Goal: Navigation & Orientation: Find specific page/section

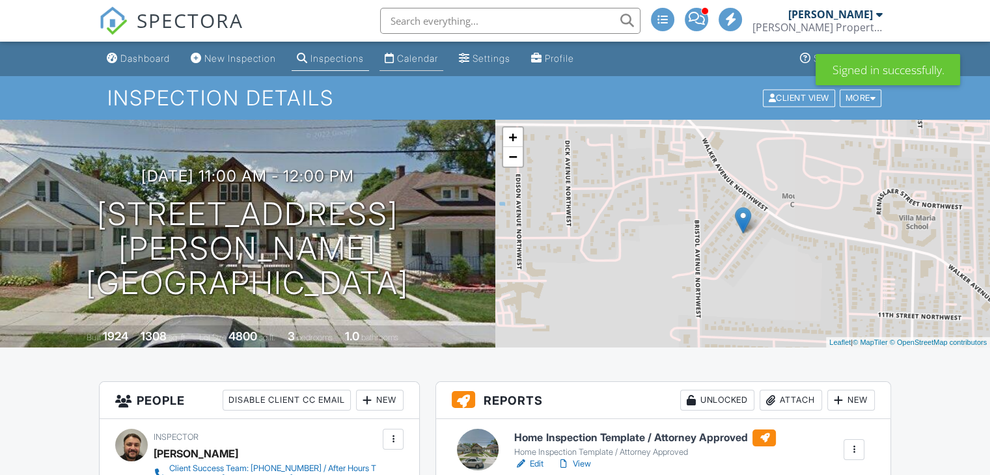
click at [429, 62] on div "Calendar" at bounding box center [417, 58] width 41 height 11
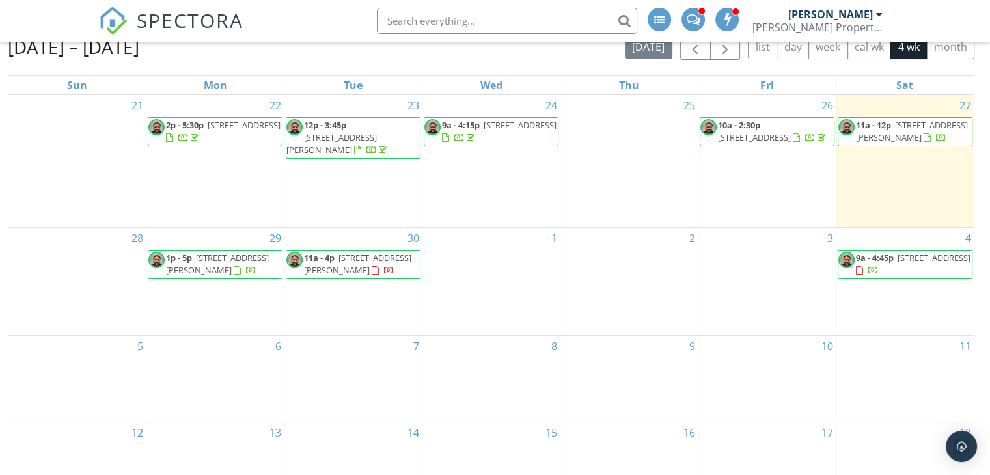
scroll to position [133, 0]
click at [917, 132] on span "1061 Woodrow Ave NW, Grand Rapids 49504" at bounding box center [912, 130] width 112 height 24
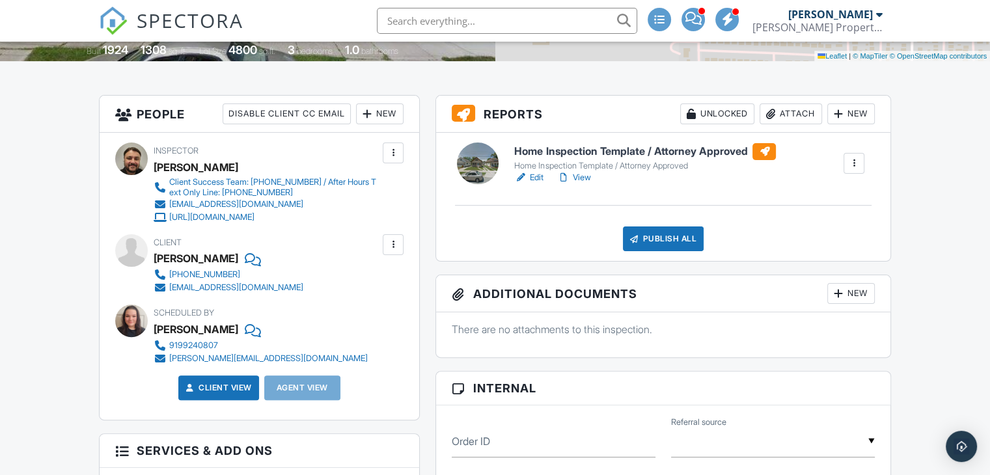
click at [578, 183] on link "View" at bounding box center [573, 177] width 34 height 13
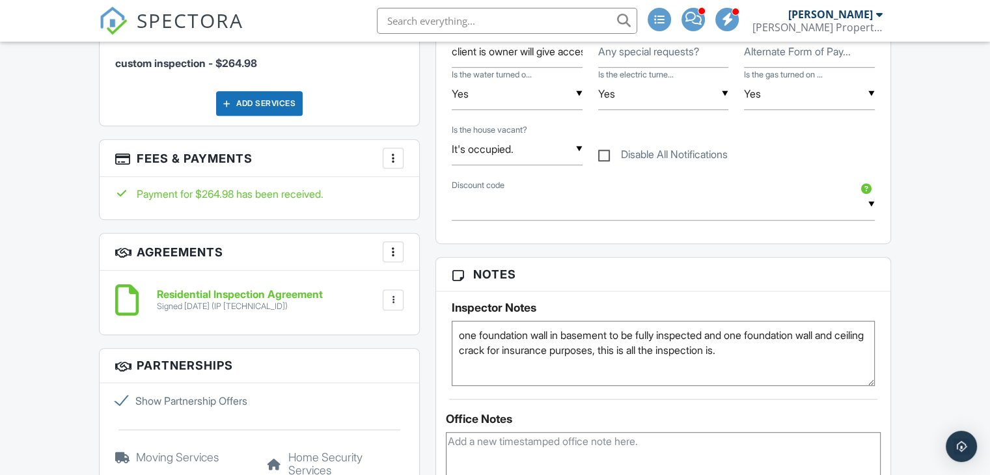
scroll to position [747, 0]
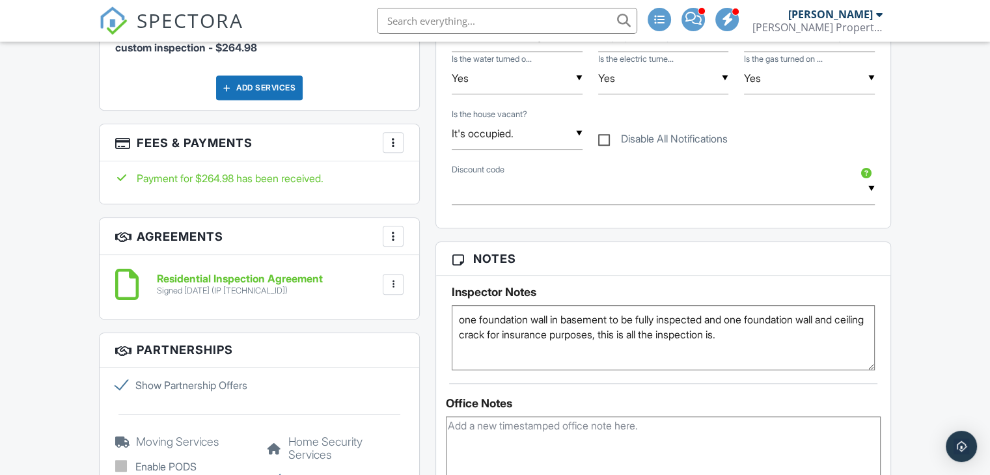
click at [392, 280] on div at bounding box center [392, 284] width 13 height 13
click at [55, 325] on div "Dashboard New Inspection Inspections Calendar Settings Profile Support Center I…" at bounding box center [495, 477] width 990 height 2364
click at [401, 139] on div "More" at bounding box center [393, 142] width 21 height 21
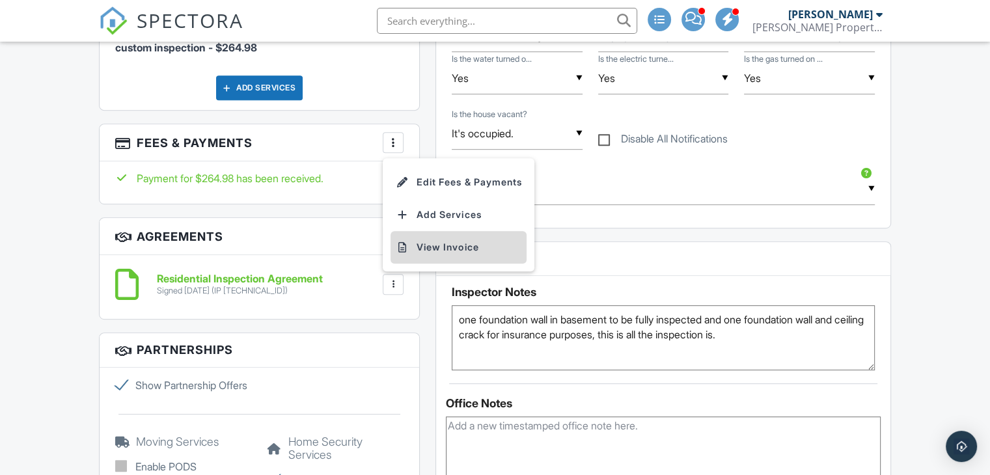
click at [440, 246] on li "View Invoice" at bounding box center [458, 247] width 136 height 33
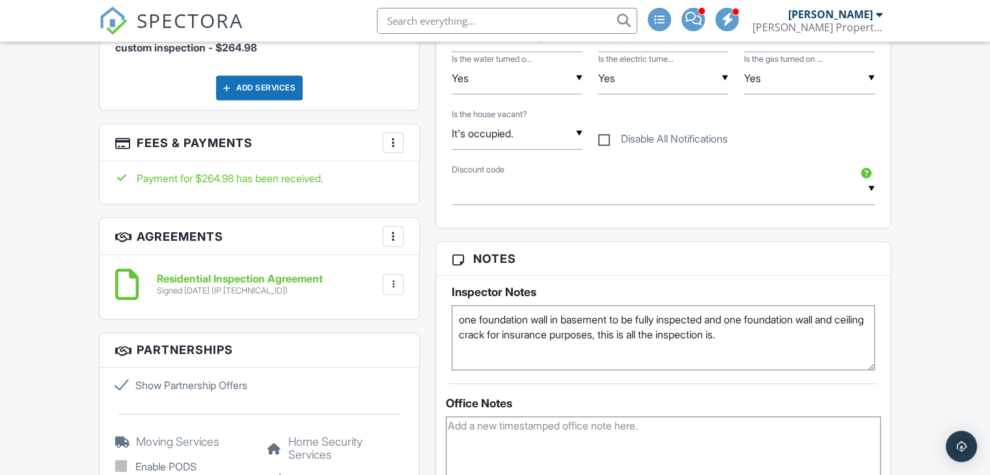
click at [33, 317] on div "Dashboard New Inspection Inspections Calendar Settings Profile Support Center I…" at bounding box center [495, 477] width 990 height 2364
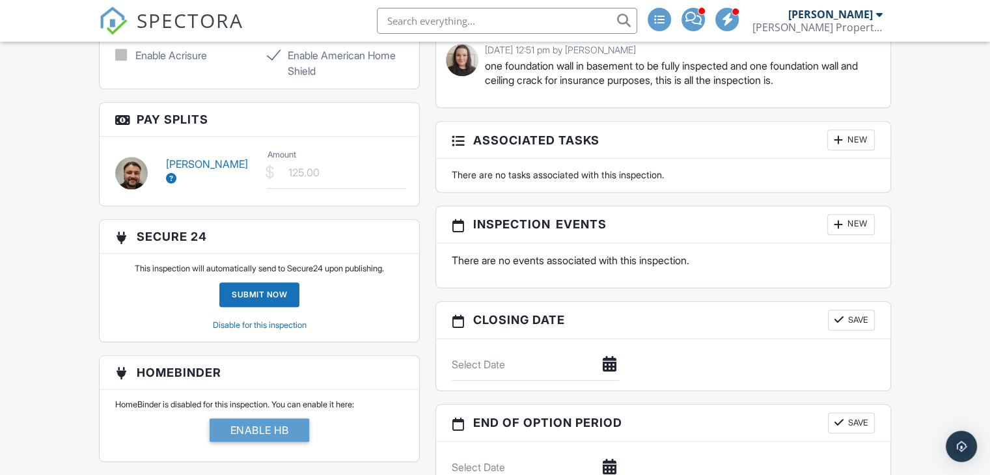
scroll to position [1241, 0]
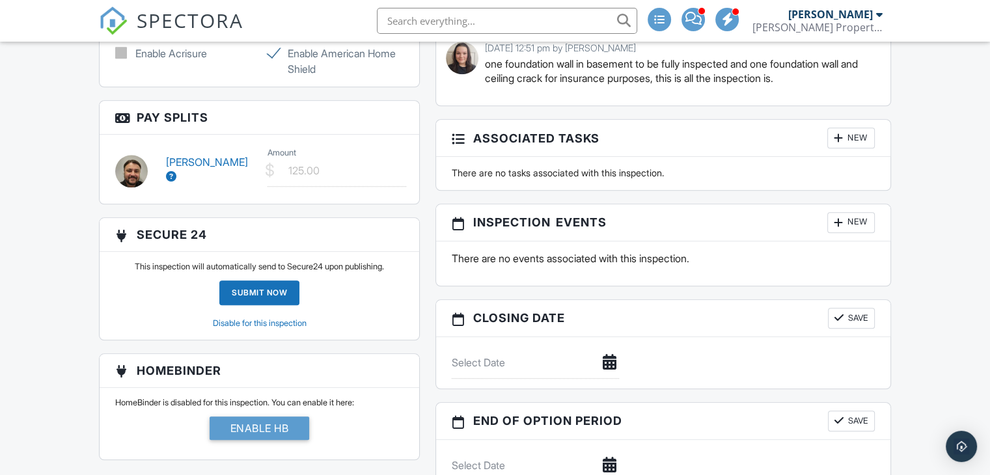
click at [169, 182] on icon at bounding box center [171, 176] width 10 height 10
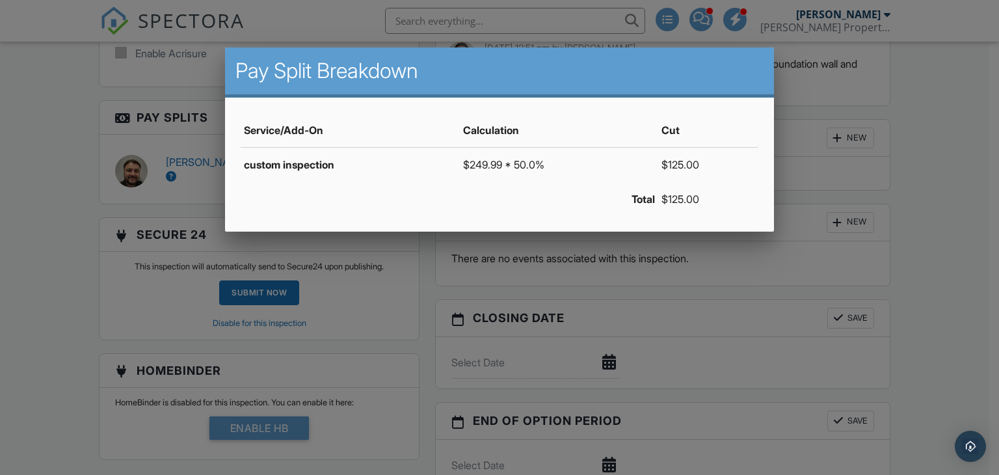
click at [57, 234] on div at bounding box center [499, 232] width 999 height 594
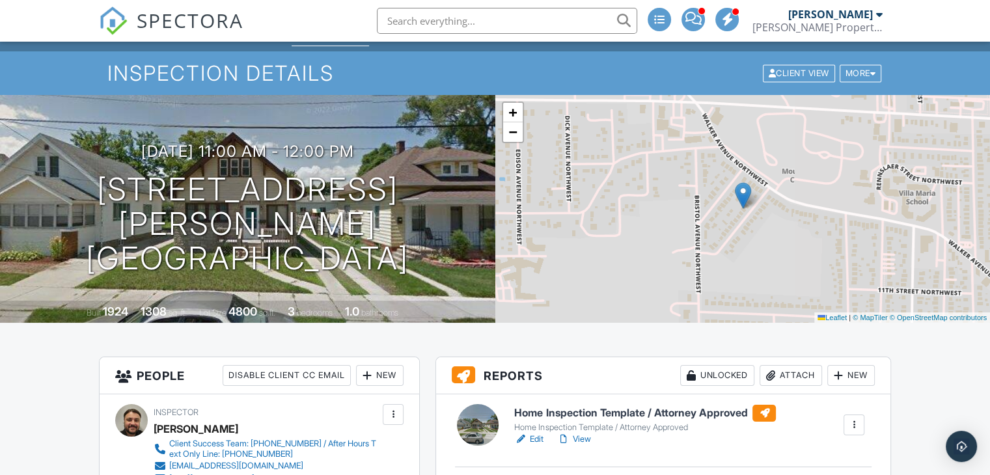
scroll to position [0, 0]
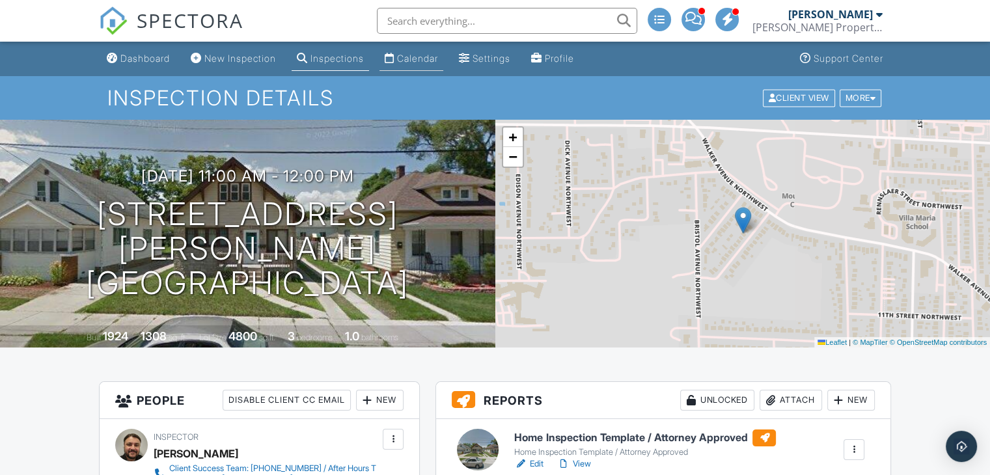
click at [431, 55] on div "Calendar" at bounding box center [417, 58] width 41 height 11
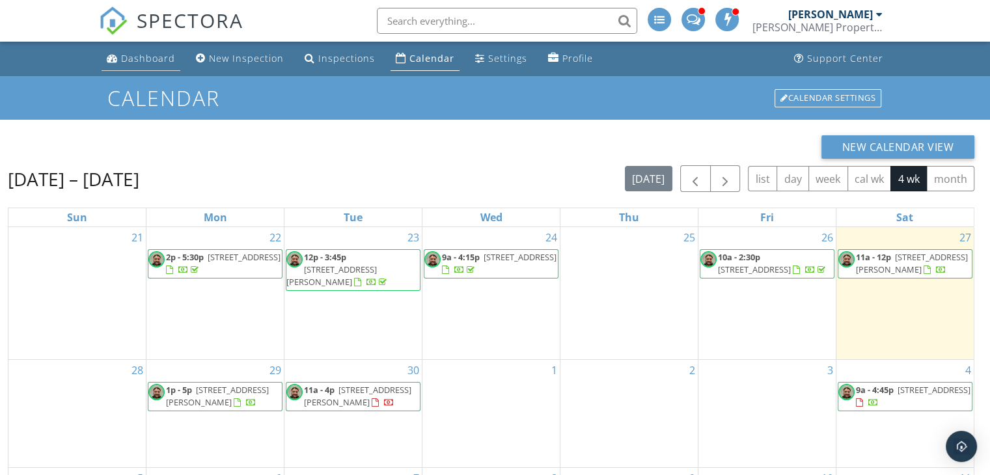
click at [159, 66] on link "Dashboard" at bounding box center [140, 59] width 79 height 24
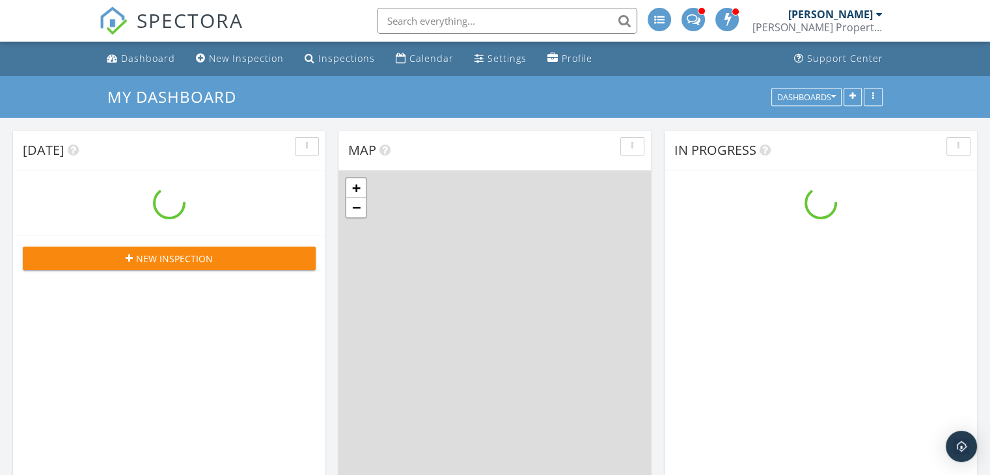
scroll to position [1204, 1010]
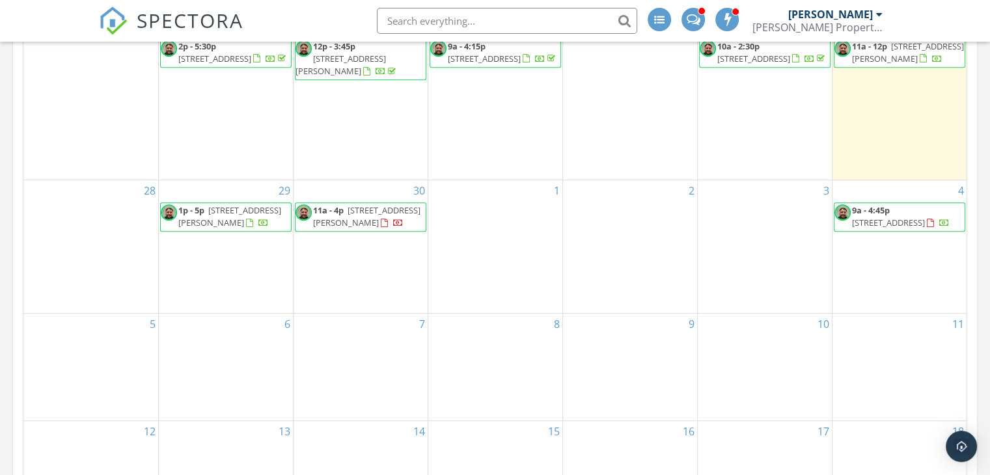
scroll to position [0, 0]
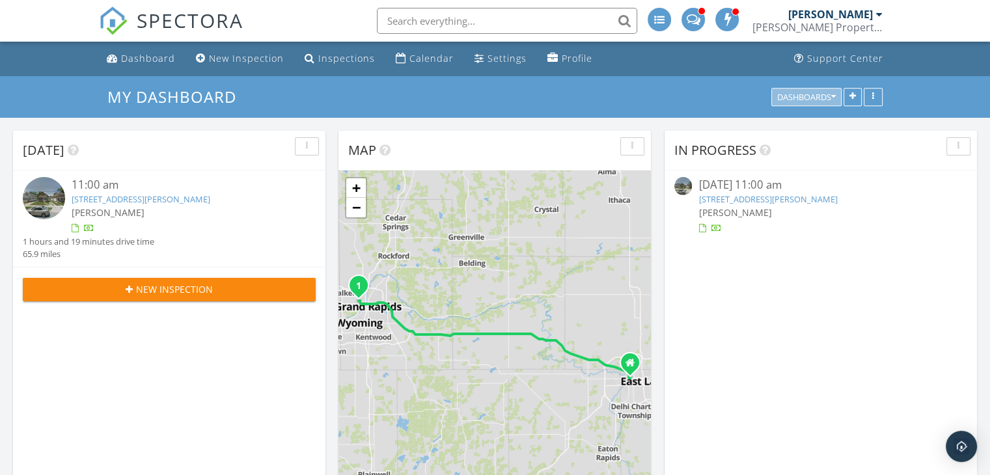
click at [792, 100] on div "Dashboards" at bounding box center [806, 96] width 59 height 9
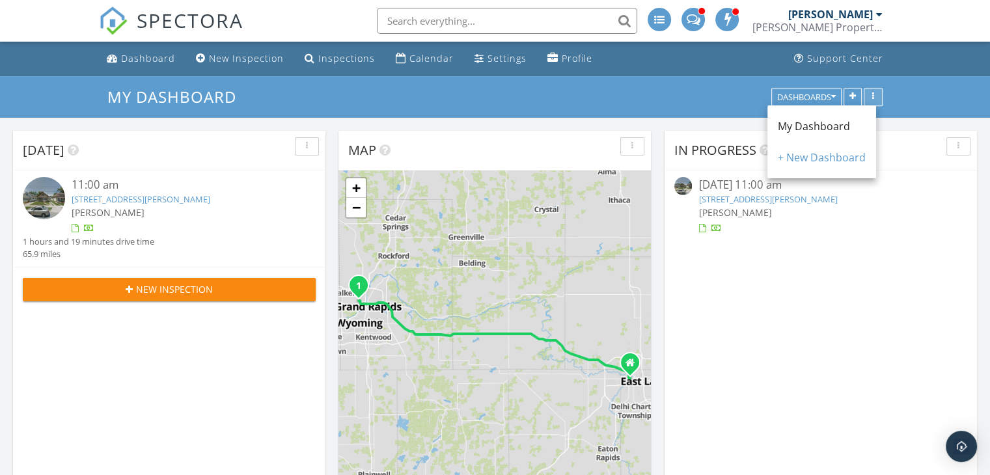
click at [868, 94] on div "button" at bounding box center [873, 96] width 12 height 9
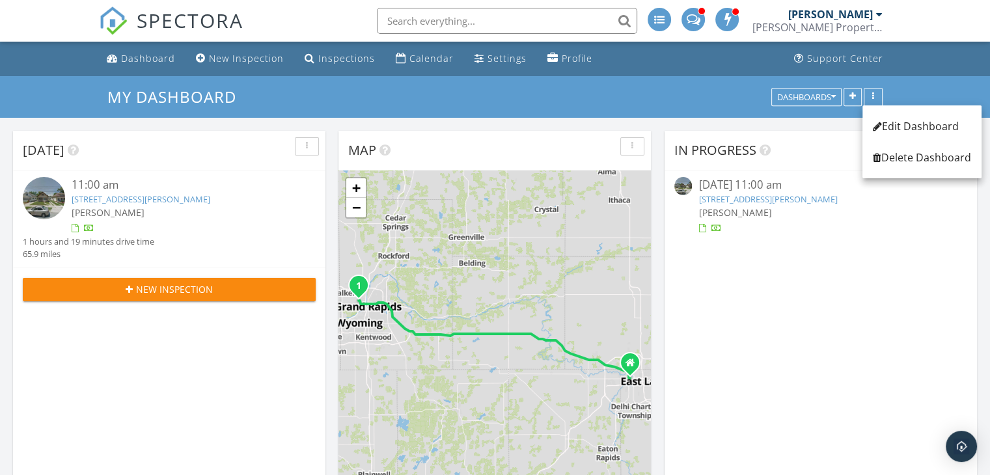
click at [687, 80] on div "My Dashboard Dashboards" at bounding box center [495, 97] width 990 height 42
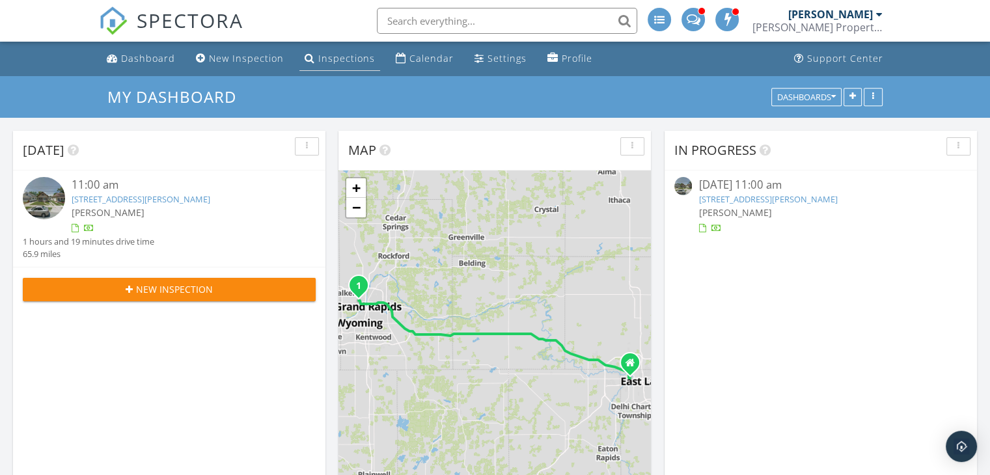
click at [341, 66] on link "Inspections" at bounding box center [339, 59] width 81 height 24
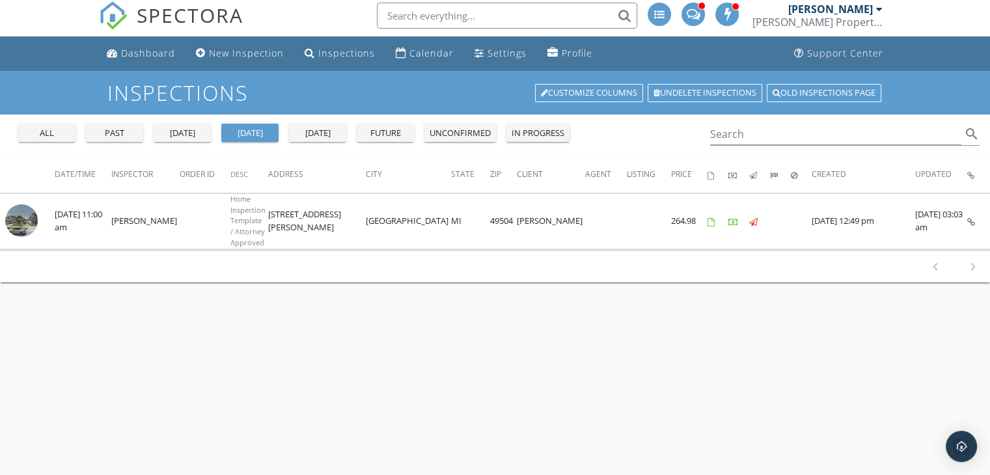
scroll to position [5, 0]
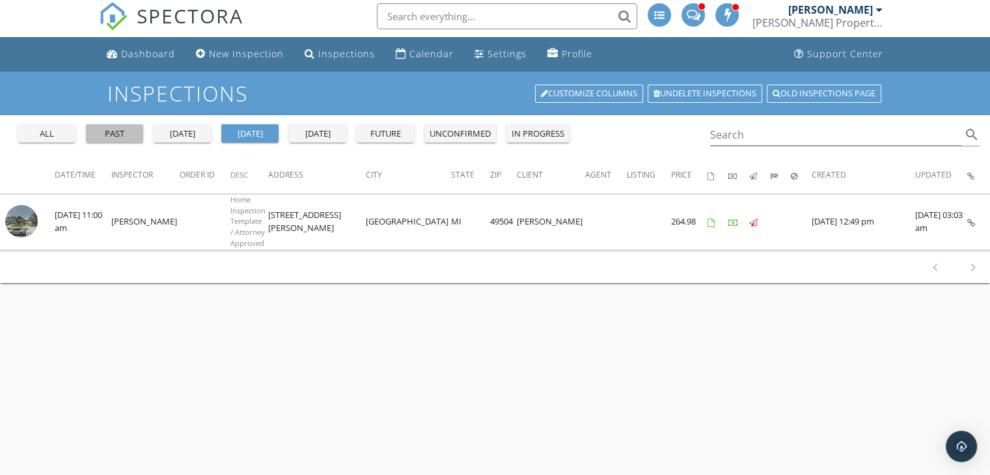
click at [111, 129] on div "past" at bounding box center [114, 134] width 47 height 13
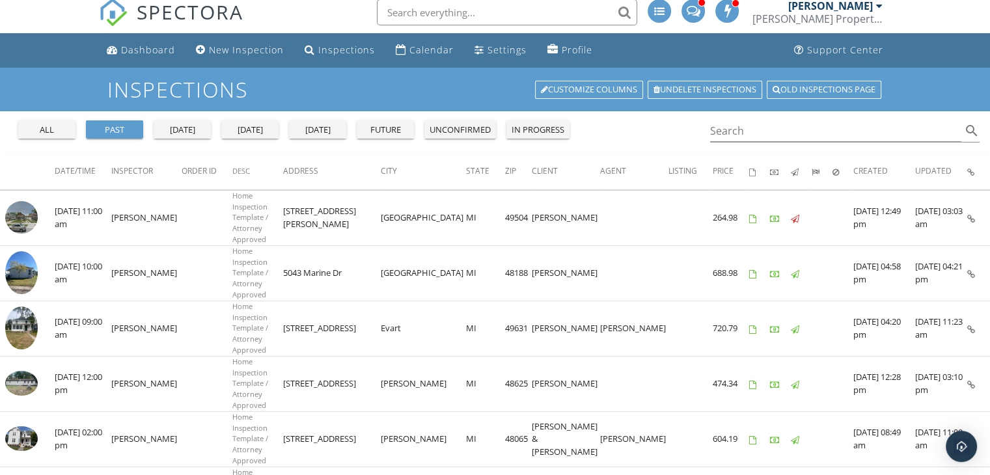
scroll to position [0, 0]
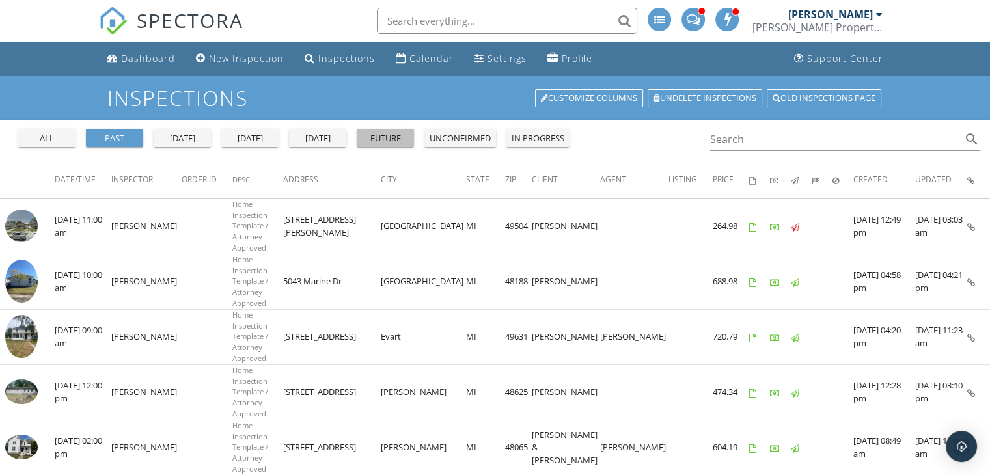
click at [375, 141] on div "future" at bounding box center [385, 138] width 47 height 13
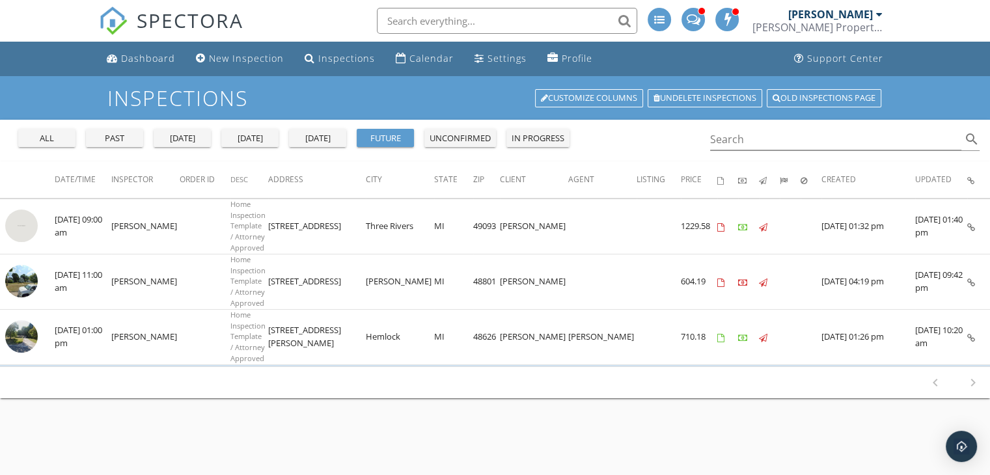
click at [437, 407] on div "Inspections Customize Columns Undelete inspections Old inspections page all pas…" at bounding box center [495, 313] width 990 height 475
click at [424, 62] on div "Calendar" at bounding box center [431, 58] width 44 height 12
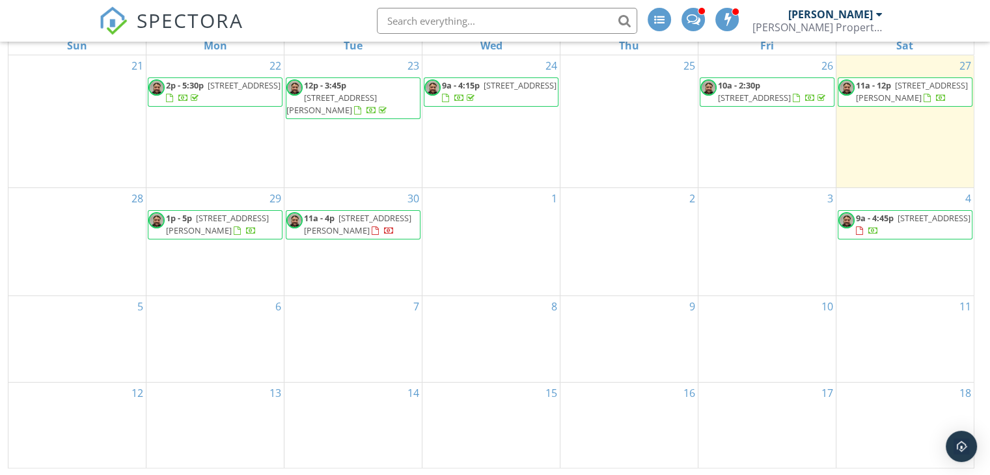
scroll to position [173, 0]
